Goal: Information Seeking & Learning: Check status

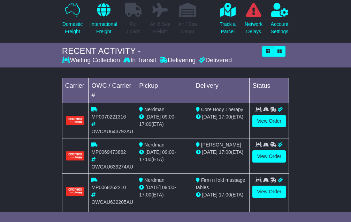
scroll to position [70, 0]
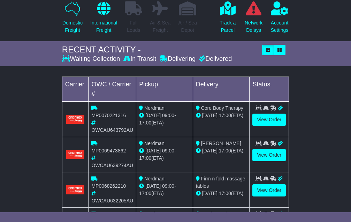
click at [126, 133] on span "OWCAU643792AU" at bounding box center [112, 130] width 42 height 6
click at [114, 118] on span "MP0070221316" at bounding box center [108, 115] width 35 height 6
click at [267, 126] on link "View Order" at bounding box center [269, 119] width 33 height 12
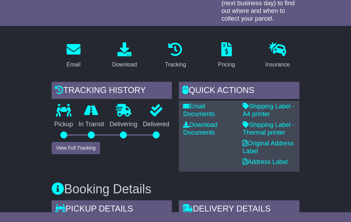
scroll to position [163, 0]
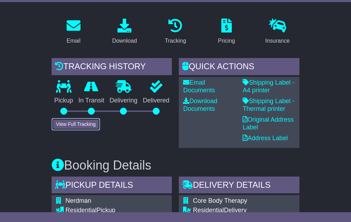
click at [80, 130] on button "View Full Tracking" at bounding box center [76, 124] width 48 height 12
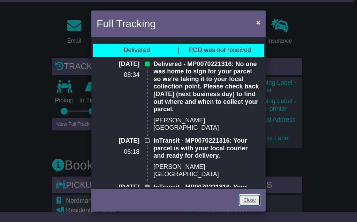
click at [252, 200] on link "Close" at bounding box center [250, 200] width 22 height 12
